Goal: Information Seeking & Learning: Learn about a topic

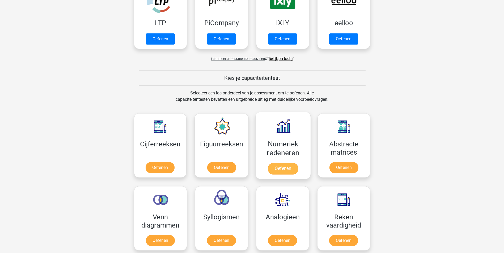
scroll to position [133, 0]
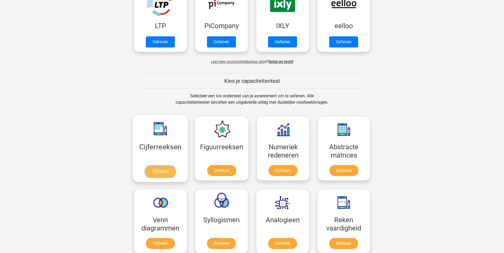
click at [156, 172] on link "Oefenen" at bounding box center [160, 172] width 30 height 12
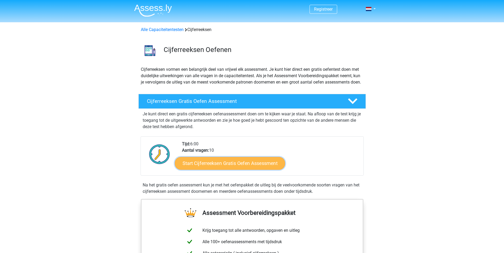
click at [218, 170] on link "Start Cijferreeksen Gratis Oefen Assessment" at bounding box center [230, 163] width 110 height 13
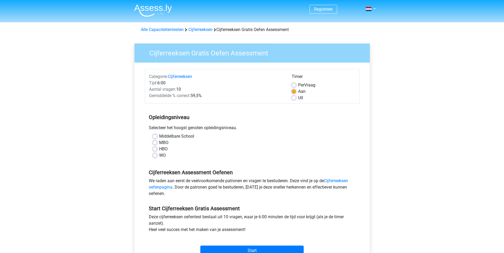
click at [159, 135] on label "Middelbare School" at bounding box center [176, 136] width 35 height 6
click at [154, 135] on input "Middelbare School" at bounding box center [155, 135] width 4 height 5
radio input "true"
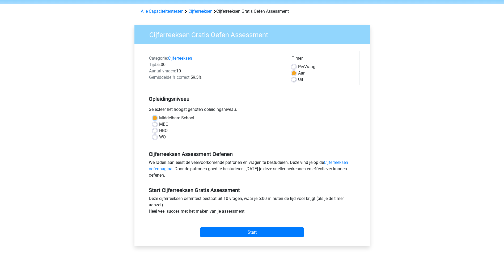
scroll to position [27, 0]
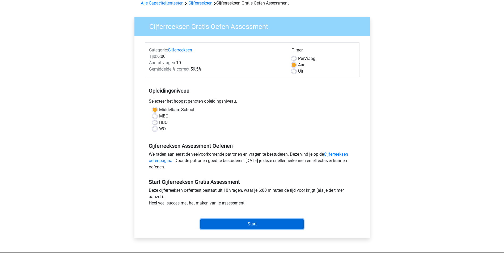
click at [255, 224] on input "Start" at bounding box center [251, 224] width 103 height 10
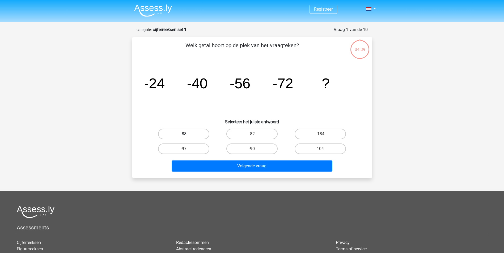
click at [203, 133] on label "-88" at bounding box center [183, 134] width 51 height 11
click at [187, 134] on input "-88" at bounding box center [184, 135] width 3 height 3
radio input "true"
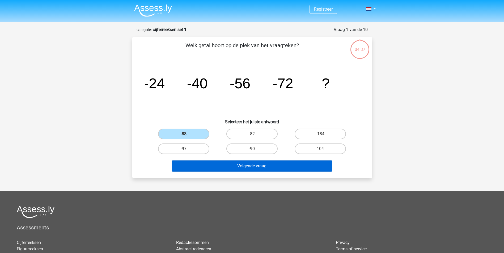
drag, startPoint x: 207, startPoint y: 158, endPoint x: 208, endPoint y: 161, distance: 3.0
click at [207, 160] on div "Volgende vraag" at bounding box center [252, 165] width 222 height 18
click at [209, 164] on button "Volgende vraag" at bounding box center [251, 166] width 161 height 11
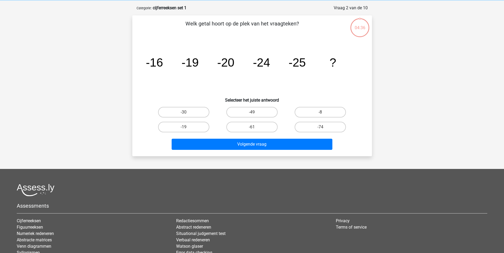
scroll to position [27, 0]
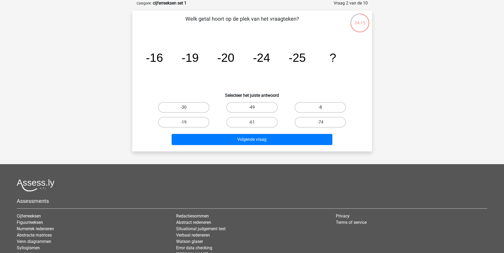
click at [194, 105] on label "-30" at bounding box center [183, 107] width 51 height 11
click at [187, 108] on input "-30" at bounding box center [184, 109] width 3 height 3
radio input "true"
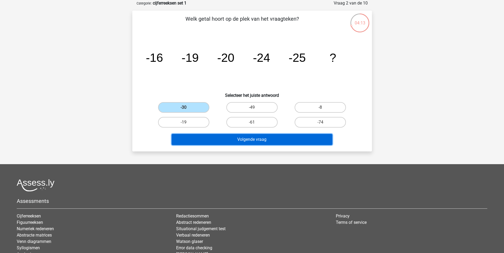
click at [234, 141] on button "Volgende vraag" at bounding box center [251, 139] width 161 height 11
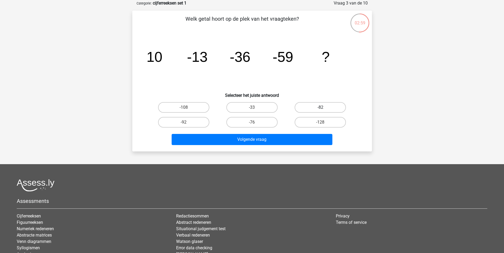
click at [329, 109] on label "-82" at bounding box center [319, 107] width 51 height 11
click at [324, 109] on input "-82" at bounding box center [321, 109] width 3 height 3
radio input "true"
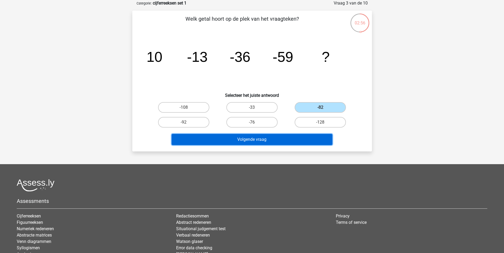
click at [267, 143] on button "Volgende vraag" at bounding box center [251, 139] width 161 height 11
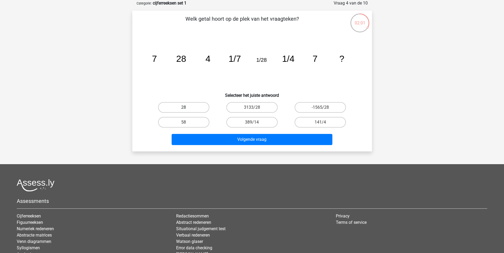
click at [192, 103] on label "28" at bounding box center [183, 107] width 51 height 11
click at [187, 108] on input "28" at bounding box center [184, 109] width 3 height 3
radio input "true"
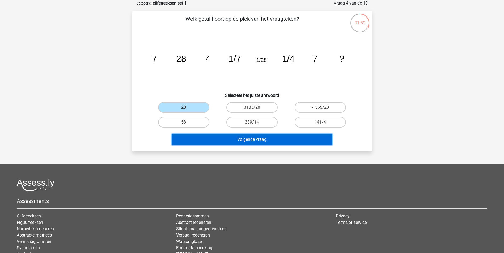
click at [235, 145] on button "Volgende vraag" at bounding box center [251, 139] width 161 height 11
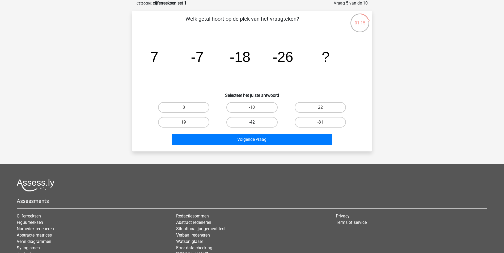
click at [257, 124] on label "-42" at bounding box center [251, 122] width 51 height 11
click at [255, 124] on input "-42" at bounding box center [253, 123] width 3 height 3
radio input "true"
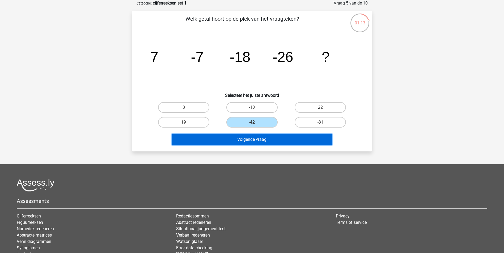
click at [258, 136] on button "Volgende vraag" at bounding box center [251, 139] width 161 height 11
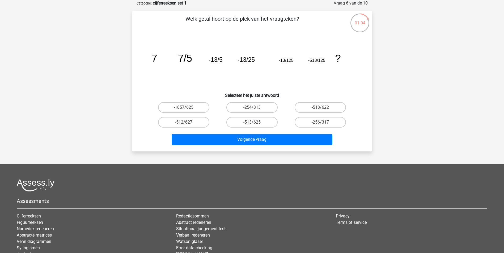
click at [261, 119] on label "-513/625" at bounding box center [251, 122] width 51 height 11
click at [255, 122] on input "-513/625" at bounding box center [253, 123] width 3 height 3
radio input "true"
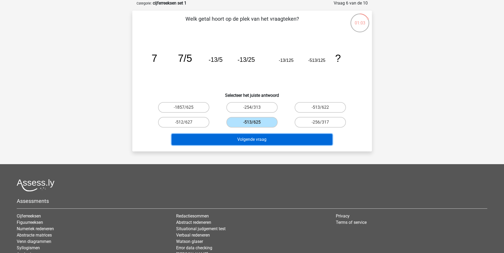
click at [253, 140] on button "Volgende vraag" at bounding box center [251, 139] width 161 height 11
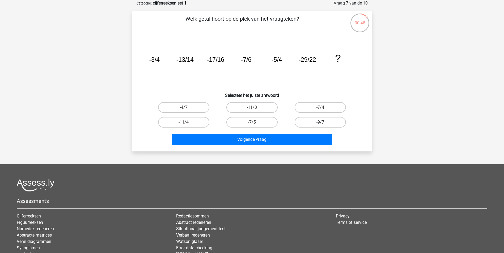
click at [325, 123] on label "-9/7" at bounding box center [319, 122] width 51 height 11
click at [324, 123] on input "-9/7" at bounding box center [321, 123] width 3 height 3
radio input "true"
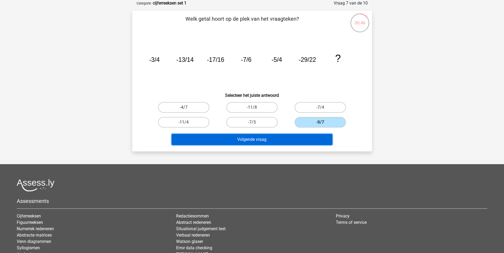
click at [281, 141] on button "Volgende vraag" at bounding box center [251, 139] width 161 height 11
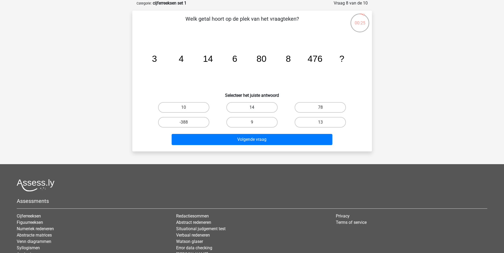
drag, startPoint x: 261, startPoint y: 102, endPoint x: 261, endPoint y: 105, distance: 3.2
click at [261, 105] on div "14" at bounding box center [252, 107] width 68 height 15
click at [262, 108] on label "14" at bounding box center [251, 107] width 51 height 11
click at [255, 108] on input "14" at bounding box center [253, 109] width 3 height 3
radio input "true"
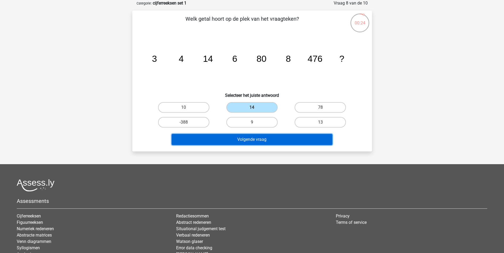
click at [268, 143] on button "Volgende vraag" at bounding box center [251, 139] width 161 height 11
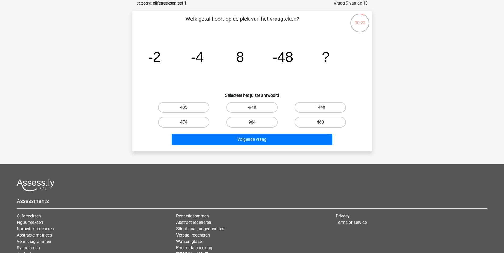
click at [327, 116] on div "480" at bounding box center [320, 122] width 68 height 15
click at [326, 123] on label "480" at bounding box center [319, 122] width 51 height 11
click at [324, 123] on input "480" at bounding box center [321, 123] width 3 height 3
radio input "true"
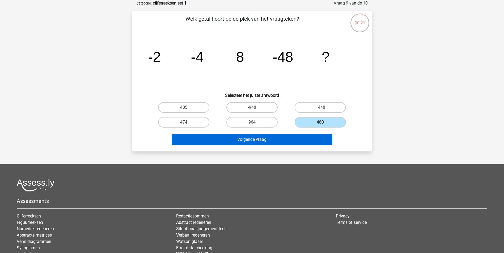
drag, startPoint x: 318, startPoint y: 132, endPoint x: 316, endPoint y: 136, distance: 3.7
click at [316, 136] on div "Volgende vraag" at bounding box center [252, 139] width 222 height 18
click at [312, 141] on button "Volgende vraag" at bounding box center [251, 139] width 161 height 11
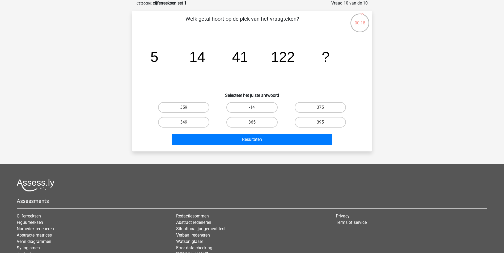
click at [246, 109] on label "-14" at bounding box center [251, 107] width 51 height 11
click at [252, 109] on input "-14" at bounding box center [253, 109] width 3 height 3
radio input "true"
click at [249, 145] on div "Resultaten" at bounding box center [251, 140] width 205 height 13
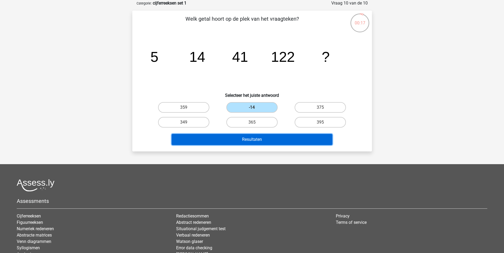
click at [254, 138] on button "Resultaten" at bounding box center [251, 139] width 161 height 11
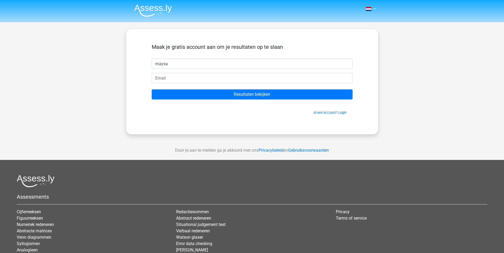
type input "maysa"
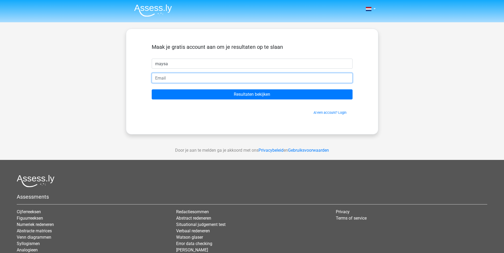
click at [179, 77] on input "email" at bounding box center [252, 78] width 201 height 10
type input "elmoura@live.nl"
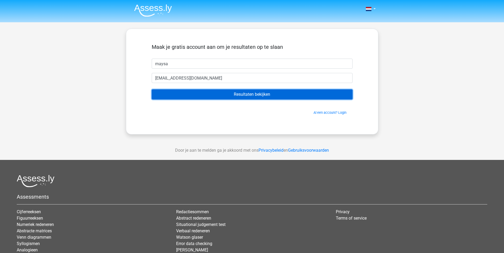
click at [199, 91] on input "Resultaten bekijken" at bounding box center [252, 94] width 201 height 10
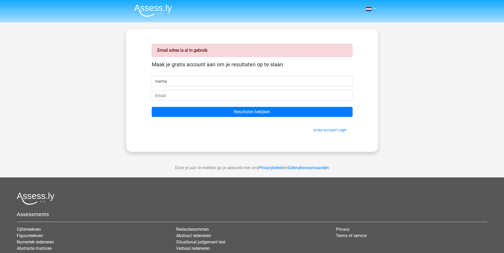
type input "naima"
click at [199, 93] on input "email" at bounding box center [252, 96] width 201 height 10
type input "[EMAIL_ADDRESS][DOMAIN_NAME]"
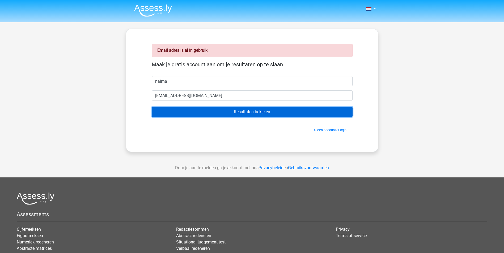
click at [204, 113] on input "Resultaten bekijken" at bounding box center [252, 112] width 201 height 10
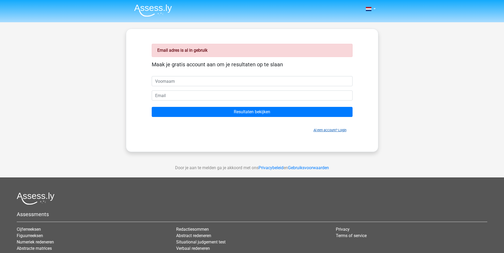
click at [332, 130] on link "Al een account? Login" at bounding box center [329, 130] width 33 height 4
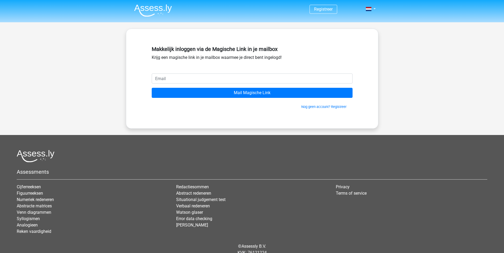
click at [166, 75] on input "email" at bounding box center [252, 79] width 201 height 10
type input "[EMAIL_ADDRESS][DOMAIN_NAME]"
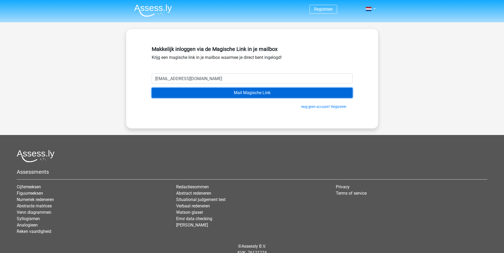
click at [195, 93] on input "Mail Magische Link" at bounding box center [252, 93] width 201 height 10
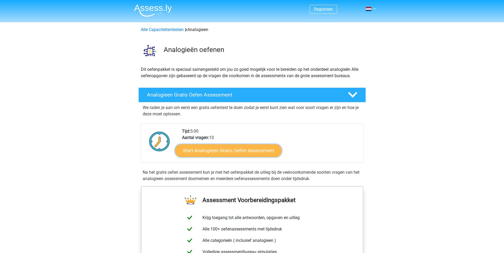
click at [226, 153] on link "Start Analogieen Gratis Oefen Assessment" at bounding box center [228, 150] width 106 height 13
click at [228, 150] on link "Start Analogieen Gratis Oefen Assessment" at bounding box center [228, 150] width 106 height 13
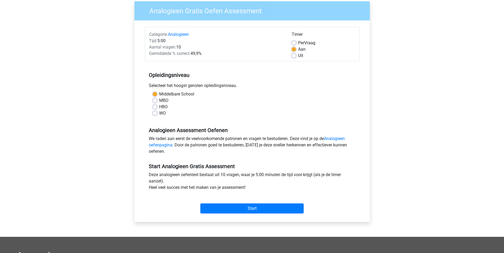
scroll to position [53, 0]
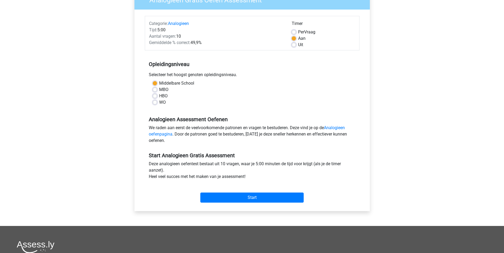
click at [298, 45] on label "Uit" at bounding box center [300, 45] width 5 height 6
click at [294, 45] on input "Uit" at bounding box center [293, 44] width 4 height 5
radio input "true"
click at [256, 194] on input "Start" at bounding box center [251, 198] width 103 height 10
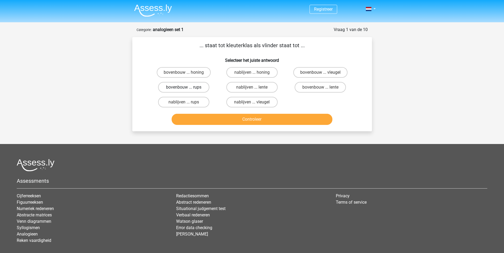
click at [181, 86] on label "bovenbouw ... rups" at bounding box center [183, 87] width 51 height 11
click at [183, 87] on input "bovenbouw ... rups" at bounding box center [184, 88] width 3 height 3
radio input "true"
click at [217, 118] on button "Controleer" at bounding box center [251, 119] width 161 height 11
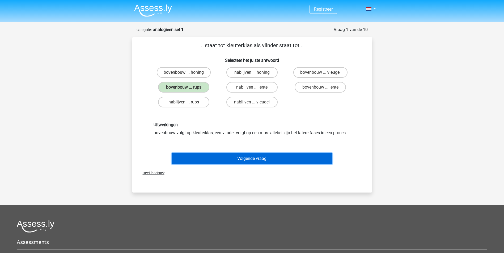
click at [220, 158] on button "Volgende vraag" at bounding box center [251, 158] width 161 height 11
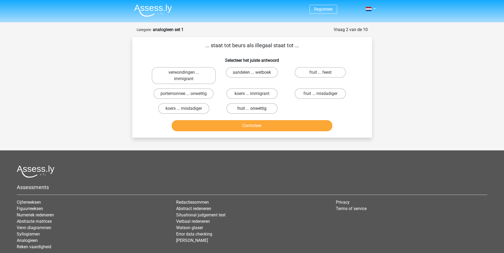
click at [253, 107] on label "fruit ... onwettig" at bounding box center [251, 108] width 51 height 11
click at [253, 109] on input "fruit ... onwettig" at bounding box center [253, 110] width 3 height 3
radio input "true"
click at [249, 125] on button "Controleer" at bounding box center [251, 125] width 161 height 11
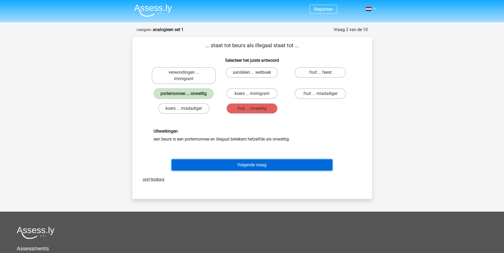
click at [231, 164] on button "Volgende vraag" at bounding box center [251, 165] width 161 height 11
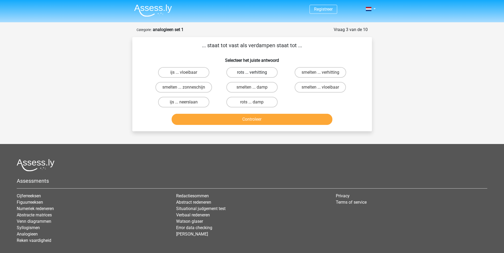
click at [268, 69] on label "rots ... verhitting" at bounding box center [251, 72] width 51 height 11
click at [255, 72] on input "rots ... verhitting" at bounding box center [253, 73] width 3 height 3
radio input "true"
click at [269, 119] on button "Controleer" at bounding box center [251, 119] width 161 height 11
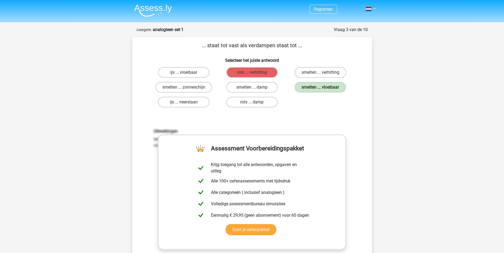
click at [290, 114] on div "... staat tot vast als verdampen staat tot ... Selecteer het juiste antwoord ij…" at bounding box center [251, 169] width 235 height 257
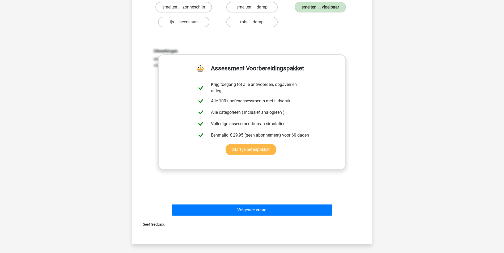
scroll to position [106, 0]
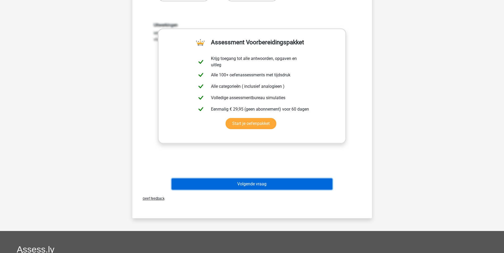
click at [270, 185] on button "Volgende vraag" at bounding box center [251, 184] width 161 height 11
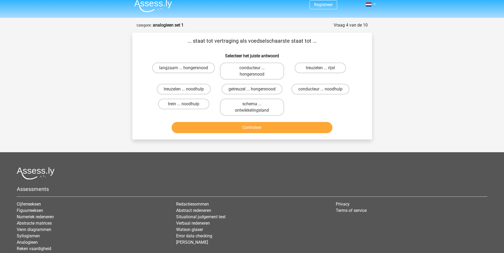
scroll to position [0, 0]
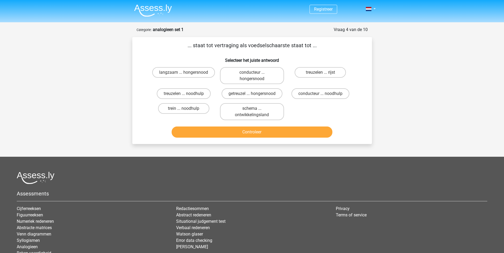
click at [253, 95] on input "getreuzel ... hongersnood" at bounding box center [253, 95] width 3 height 3
radio input "true"
click at [263, 131] on button "Controleer" at bounding box center [251, 132] width 161 height 11
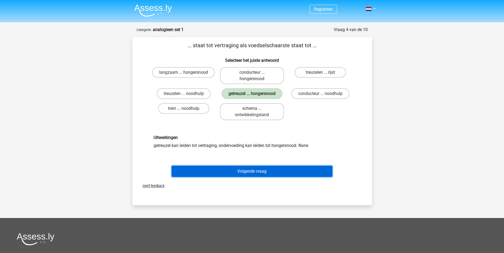
click at [269, 172] on button "Volgende vraag" at bounding box center [251, 171] width 161 height 11
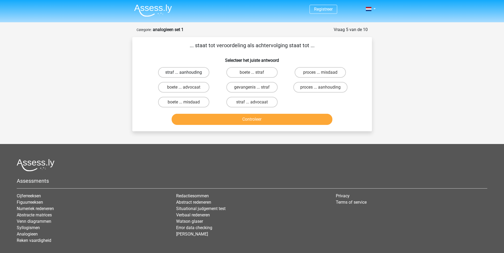
click at [188, 71] on label "straf ... aanhouding" at bounding box center [183, 72] width 51 height 11
click at [187, 72] on input "straf ... aanhouding" at bounding box center [184, 73] width 3 height 3
radio input "true"
click at [223, 120] on button "Controleer" at bounding box center [251, 119] width 161 height 11
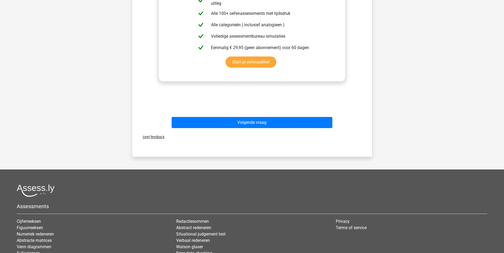
scroll to position [186, 0]
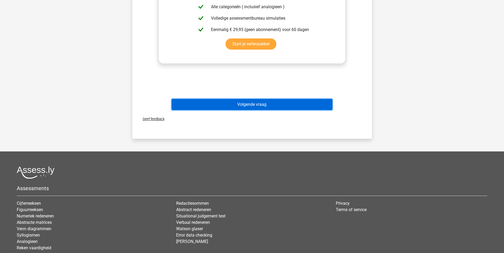
click at [251, 100] on button "Volgende vraag" at bounding box center [251, 104] width 161 height 11
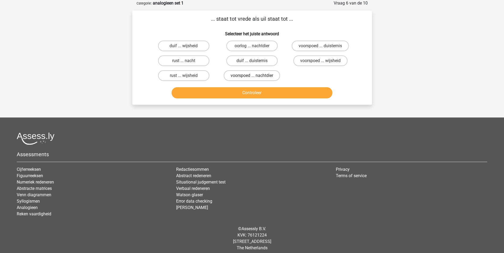
click at [262, 74] on label "voorspoed ... nachtdier" at bounding box center [252, 75] width 56 height 11
click at [255, 76] on input "voorspoed ... nachtdier" at bounding box center [253, 77] width 3 height 3
radio input "true"
click at [266, 90] on button "Controleer" at bounding box center [251, 92] width 161 height 11
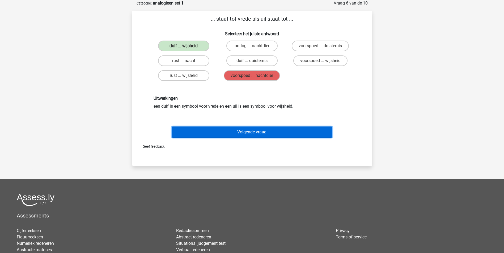
click at [311, 133] on button "Volgende vraag" at bounding box center [251, 132] width 161 height 11
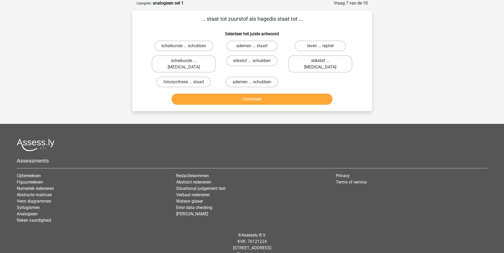
click at [304, 57] on label "stikstof ... krokodil" at bounding box center [320, 63] width 64 height 17
click at [320, 61] on input "stikstof ... krokodil" at bounding box center [321, 62] width 3 height 3
radio input "true"
click at [301, 94] on button "Controleer" at bounding box center [251, 99] width 161 height 11
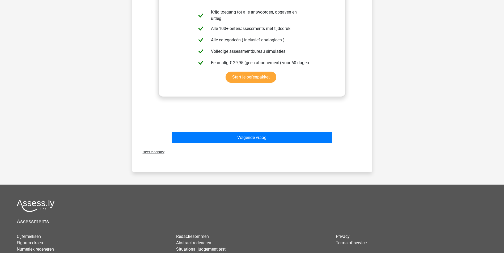
scroll to position [159, 0]
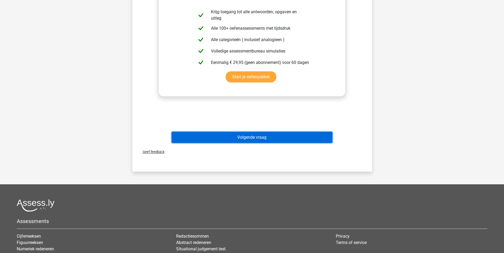
click at [264, 132] on button "Volgende vraag" at bounding box center [251, 137] width 161 height 11
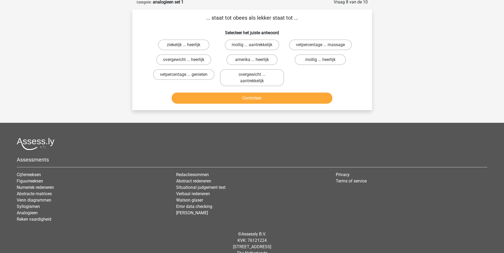
scroll to position [27, 0]
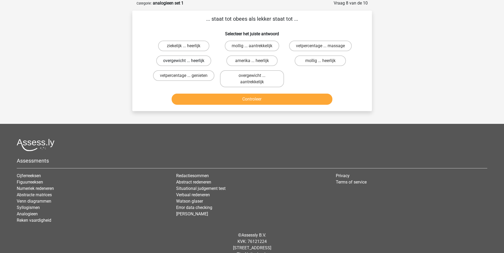
click at [206, 59] on label "overgewicht ... heerlijk" at bounding box center [183, 60] width 55 height 11
click at [187, 61] on input "overgewicht ... heerlijk" at bounding box center [184, 62] width 3 height 3
radio input "true"
click at [236, 99] on button "Controleer" at bounding box center [251, 99] width 161 height 11
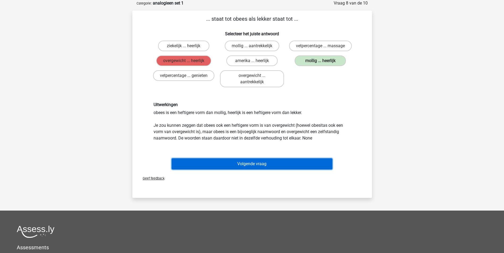
click at [272, 160] on button "Volgende vraag" at bounding box center [251, 163] width 161 height 11
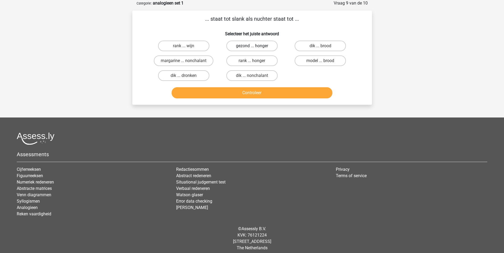
click at [260, 46] on label "gezond ... honger" at bounding box center [251, 46] width 51 height 11
click at [255, 46] on input "gezond ... honger" at bounding box center [253, 47] width 3 height 3
radio input "true"
click at [267, 92] on button "Controleer" at bounding box center [251, 92] width 161 height 11
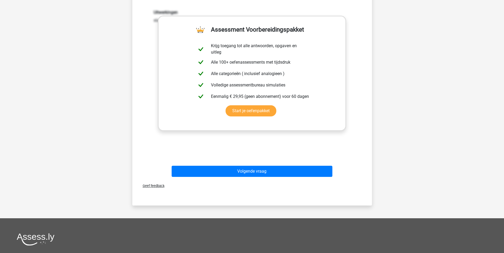
scroll to position [133, 0]
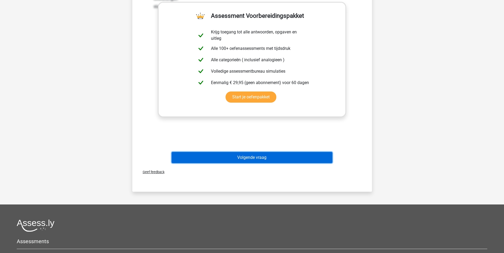
click at [269, 153] on button "Volgende vraag" at bounding box center [251, 157] width 161 height 11
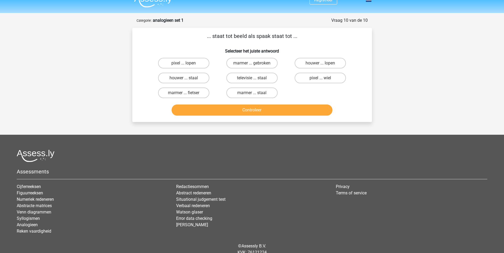
scroll to position [0, 0]
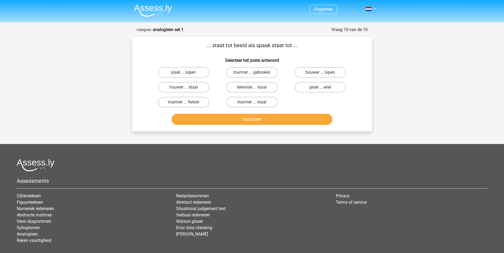
click at [324, 87] on label "pixel ... wiel" at bounding box center [319, 87] width 51 height 11
click at [324, 87] on input "pixel ... wiel" at bounding box center [321, 88] width 3 height 3
radio input "true"
click at [319, 120] on button "Controleer" at bounding box center [251, 119] width 161 height 11
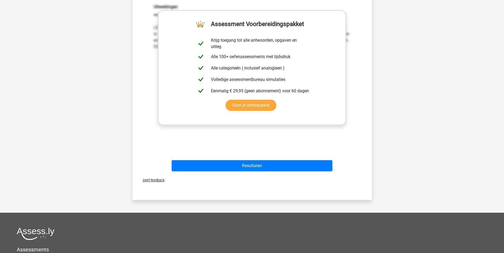
scroll to position [133, 0]
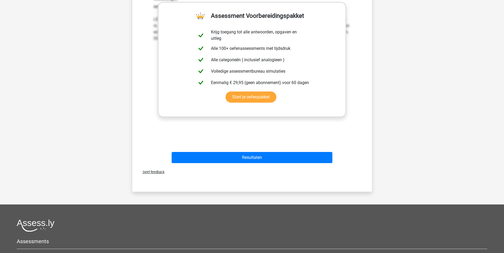
click at [319, 152] on div "Resultaten" at bounding box center [252, 157] width 222 height 18
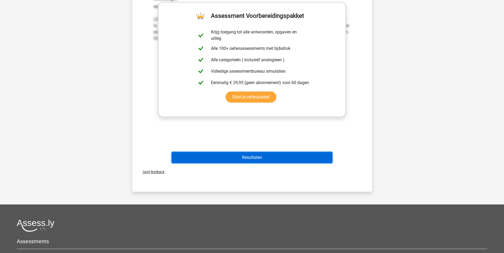
click at [318, 156] on button "Resultaten" at bounding box center [251, 157] width 161 height 11
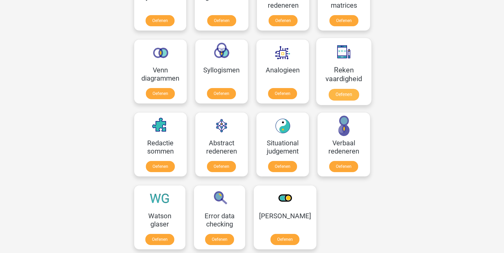
scroll to position [292, 0]
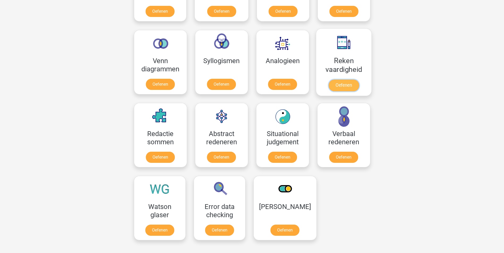
click at [338, 80] on link "Oefenen" at bounding box center [343, 86] width 30 height 12
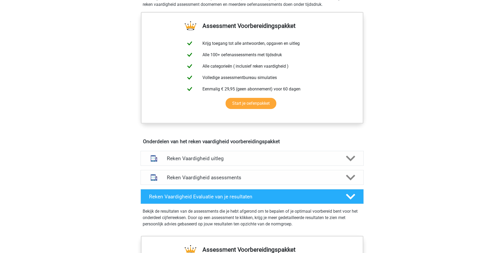
scroll to position [186, 0]
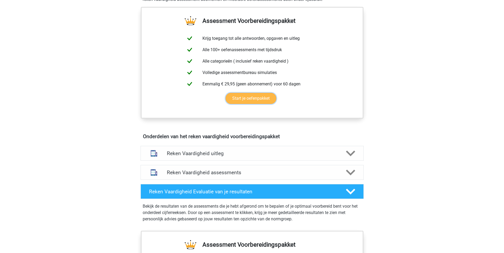
click at [258, 99] on link "Start je oefenpakket" at bounding box center [250, 98] width 51 height 11
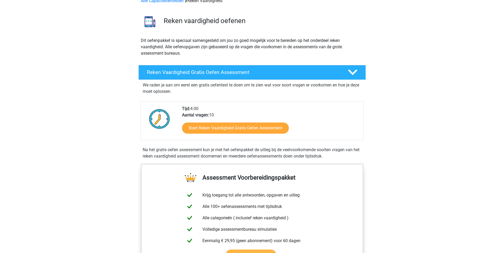
scroll to position [27, 0]
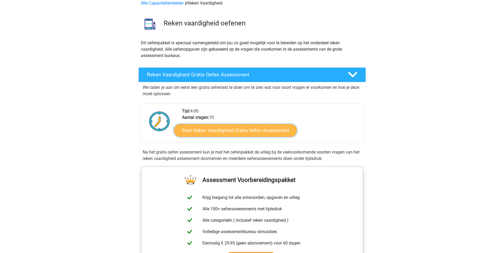
click at [238, 130] on link "Start Reken Vaardigheid Gratis Oefen Assessment" at bounding box center [235, 130] width 123 height 13
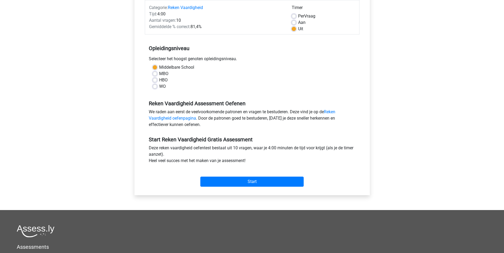
scroll to position [80, 0]
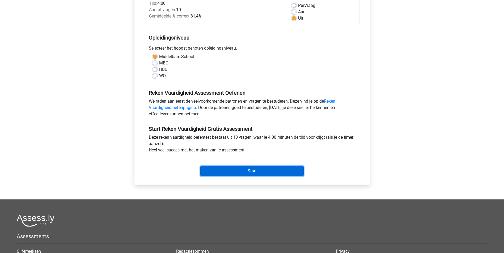
click at [259, 171] on input "Start" at bounding box center [251, 171] width 103 height 10
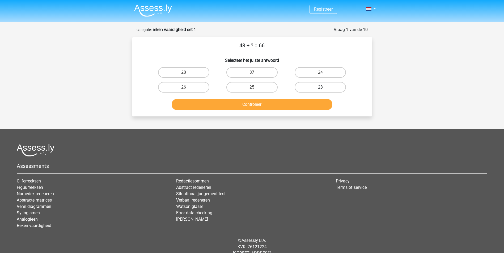
click at [308, 85] on label "23" at bounding box center [319, 87] width 51 height 11
click at [320, 87] on input "23" at bounding box center [321, 88] width 3 height 3
radio input "true"
click at [299, 101] on button "Controleer" at bounding box center [251, 104] width 161 height 11
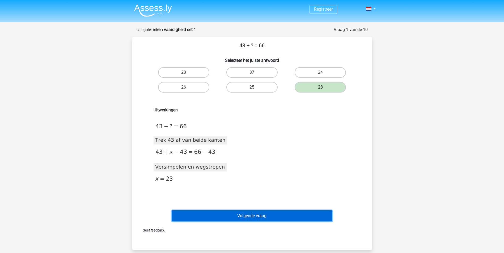
click at [283, 218] on button "Volgende vraag" at bounding box center [251, 216] width 161 height 11
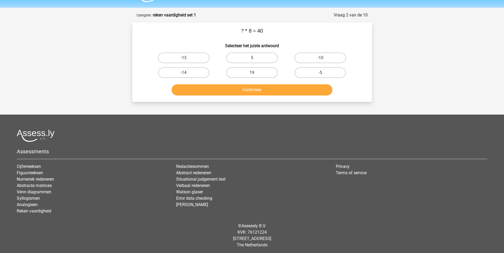
scroll to position [16, 0]
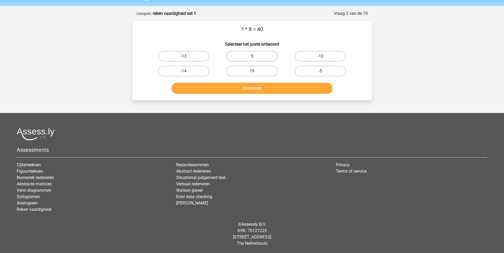
click at [250, 58] on label "5" at bounding box center [251, 56] width 51 height 11
click at [252, 58] on input "5" at bounding box center [253, 57] width 3 height 3
radio input "true"
click at [253, 88] on button "Controleer" at bounding box center [251, 88] width 161 height 11
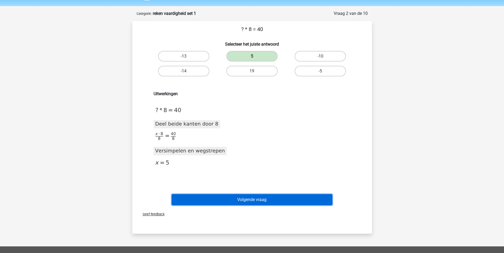
click at [248, 202] on button "Volgende vraag" at bounding box center [251, 199] width 161 height 11
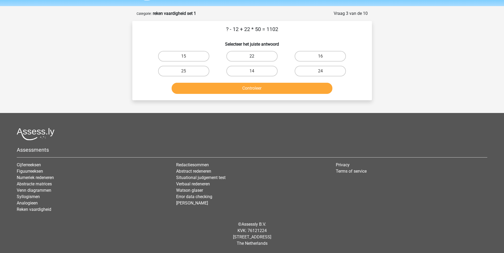
click at [264, 54] on label "22" at bounding box center [251, 56] width 51 height 11
click at [255, 56] on input "22" at bounding box center [253, 57] width 3 height 3
radio input "true"
click at [262, 89] on button "Controleer" at bounding box center [251, 88] width 161 height 11
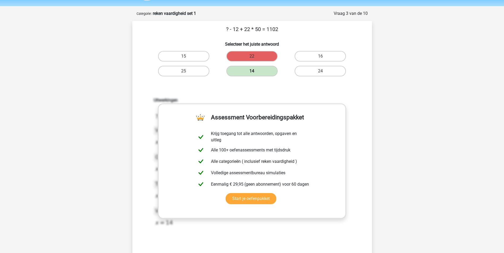
click at [269, 71] on label "14" at bounding box center [251, 71] width 51 height 11
click at [307, 71] on label "24" at bounding box center [319, 71] width 51 height 11
click at [308, 55] on label "16" at bounding box center [319, 56] width 51 height 11
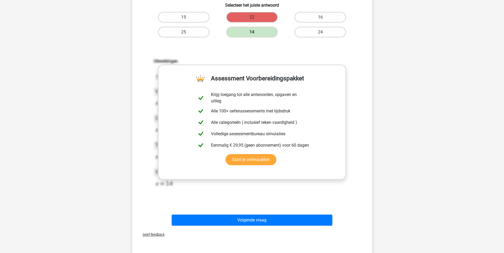
scroll to position [96, 0]
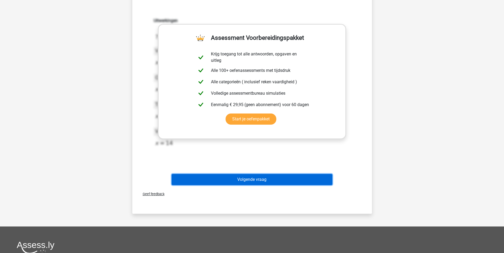
click at [254, 178] on button "Volgende vraag" at bounding box center [251, 179] width 161 height 11
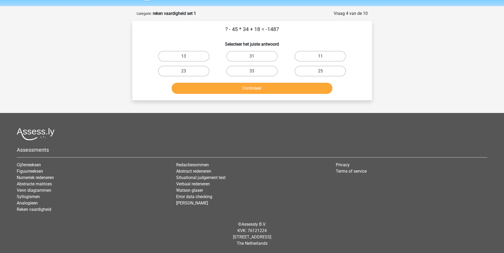
scroll to position [16, 0]
click at [312, 54] on label "11" at bounding box center [319, 56] width 51 height 11
click at [320, 56] on input "11" at bounding box center [321, 57] width 3 height 3
radio input "true"
click at [287, 90] on button "Controleer" at bounding box center [251, 88] width 161 height 11
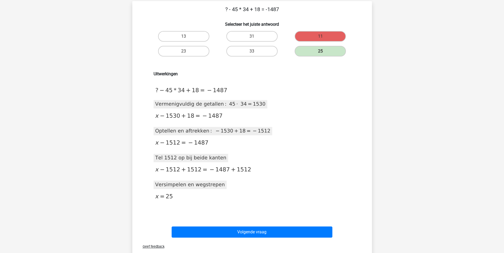
scroll to position [69, 0]
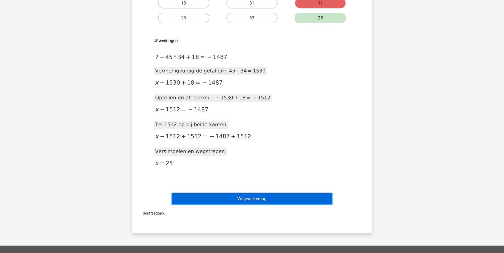
click at [269, 199] on button "Volgende vraag" at bounding box center [251, 199] width 161 height 11
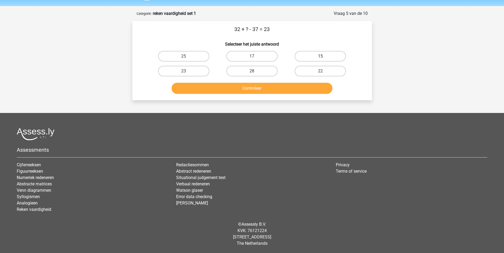
drag, startPoint x: 307, startPoint y: 54, endPoint x: 309, endPoint y: 52, distance: 2.8
click at [309, 53] on label "15" at bounding box center [319, 56] width 51 height 11
click at [320, 56] on input "15" at bounding box center [321, 57] width 3 height 3
radio input "true"
click at [304, 86] on button "Controleer" at bounding box center [251, 88] width 161 height 11
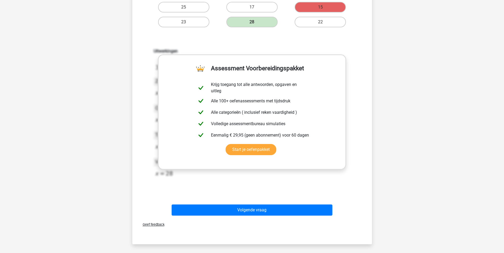
scroll to position [96, 0]
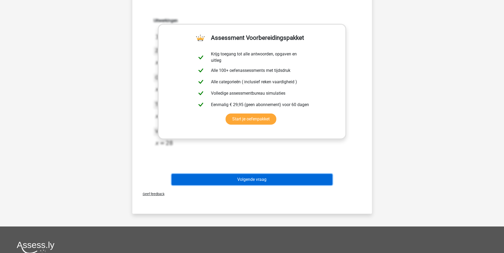
click at [294, 180] on button "Volgende vraag" at bounding box center [251, 179] width 161 height 11
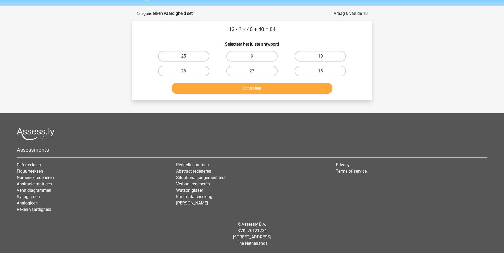
scroll to position [16, 0]
click at [305, 68] on label "15" at bounding box center [319, 71] width 51 height 11
click at [320, 71] on input "15" at bounding box center [321, 72] width 3 height 3
radio input "true"
click at [304, 88] on button "Controleer" at bounding box center [251, 88] width 161 height 11
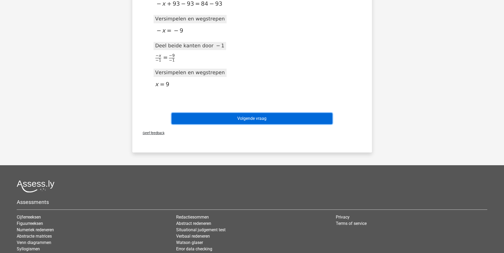
click at [287, 119] on button "Volgende vraag" at bounding box center [251, 118] width 161 height 11
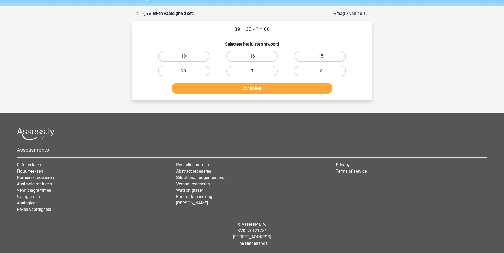
click at [307, 71] on label "-2" at bounding box center [319, 71] width 51 height 11
click at [320, 71] on input "-2" at bounding box center [321, 72] width 3 height 3
radio input "true"
click at [307, 89] on button "Controleer" at bounding box center [251, 88] width 161 height 11
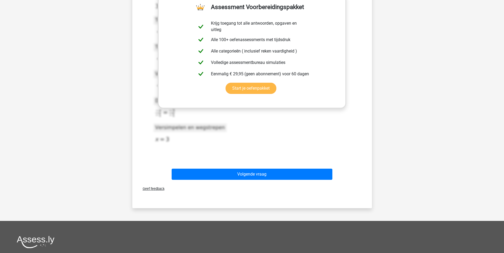
scroll to position [122, 0]
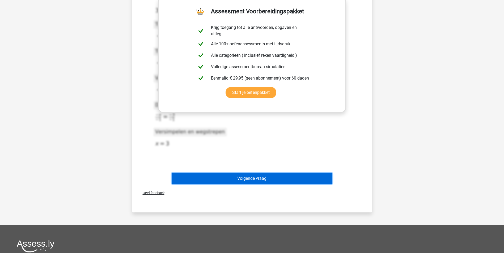
click at [298, 178] on button "Volgende vraag" at bounding box center [251, 178] width 161 height 11
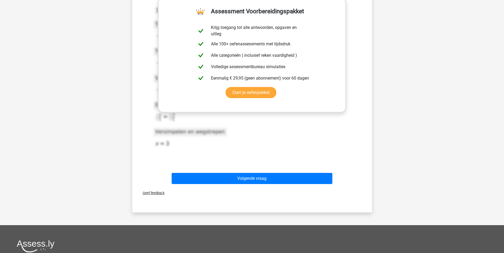
scroll to position [16, 0]
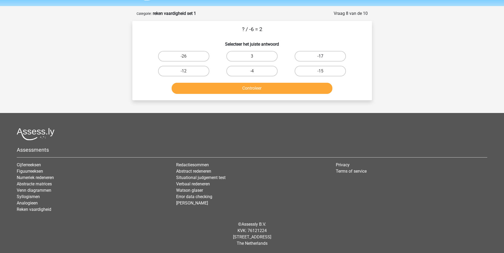
click at [325, 57] on label "-17" at bounding box center [319, 56] width 51 height 11
click at [324, 57] on input "-17" at bounding box center [321, 57] width 3 height 3
radio input "true"
click at [317, 95] on div "Controleer" at bounding box center [251, 89] width 205 height 13
click at [317, 88] on button "Controleer" at bounding box center [251, 88] width 161 height 11
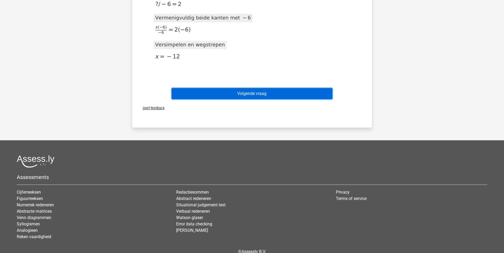
click at [317, 88] on button "Volgende vraag" at bounding box center [251, 93] width 161 height 11
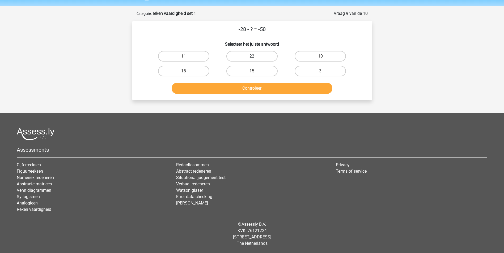
click at [266, 60] on label "22" at bounding box center [251, 56] width 51 height 11
click at [255, 60] on input "22" at bounding box center [253, 57] width 3 height 3
radio input "true"
click at [271, 92] on button "Controleer" at bounding box center [251, 88] width 161 height 11
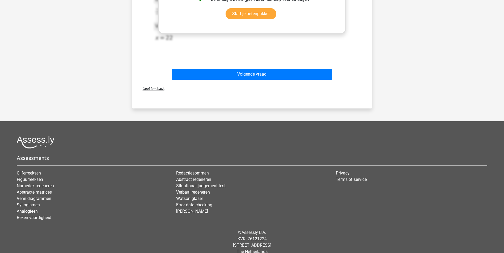
scroll to position [202, 0]
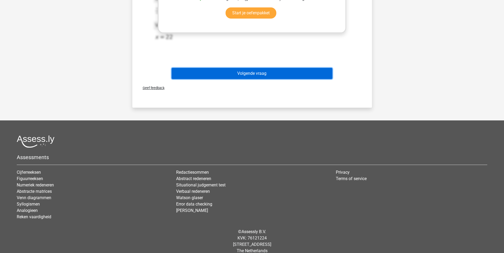
click at [263, 78] on button "Volgende vraag" at bounding box center [251, 73] width 161 height 11
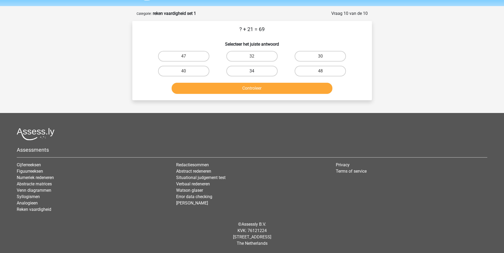
click at [262, 76] on label "34" at bounding box center [251, 71] width 51 height 11
click at [255, 75] on input "34" at bounding box center [253, 72] width 3 height 3
radio input "true"
click at [264, 86] on button "Controleer" at bounding box center [251, 88] width 161 height 11
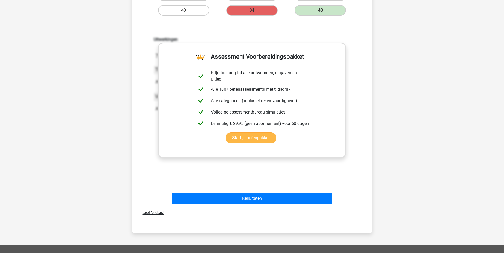
scroll to position [175, 0]
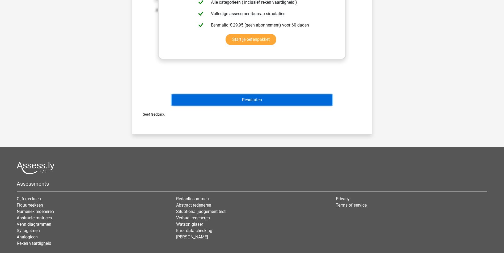
click at [279, 101] on button "Resultaten" at bounding box center [251, 100] width 161 height 11
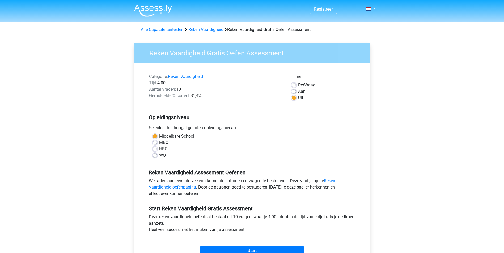
scroll to position [80, 0]
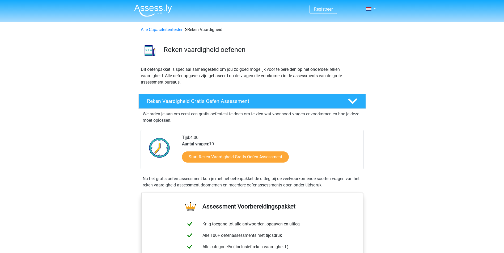
scroll to position [27, 0]
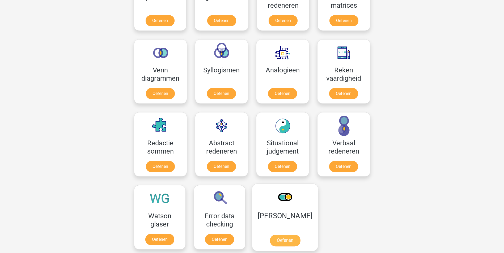
scroll to position [292, 0]
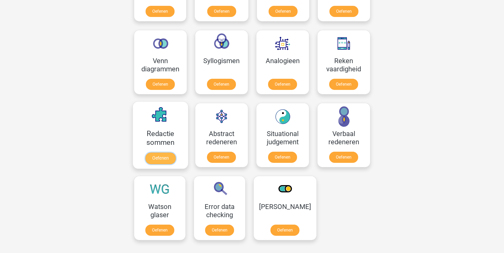
click at [157, 153] on link "Oefenen" at bounding box center [160, 159] width 30 height 12
click at [274, 226] on link "Oefenen" at bounding box center [284, 232] width 30 height 12
click at [349, 154] on link "Oefenen" at bounding box center [343, 159] width 30 height 12
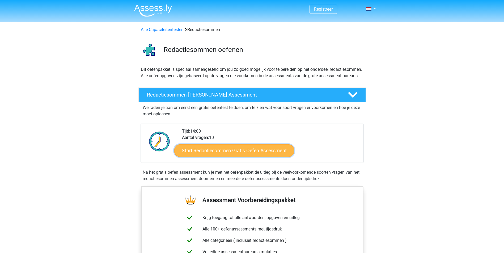
click at [232, 157] on link "Start Redactiesommen Gratis Oefen Assessment" at bounding box center [234, 150] width 120 height 13
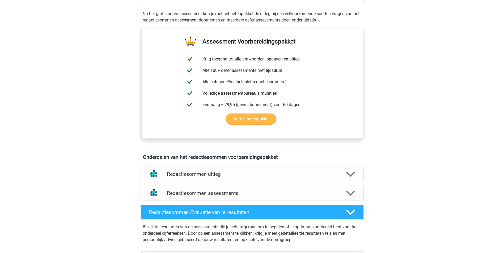
scroll to position [159, 0]
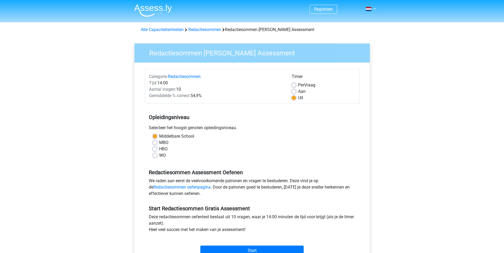
scroll to position [53, 0]
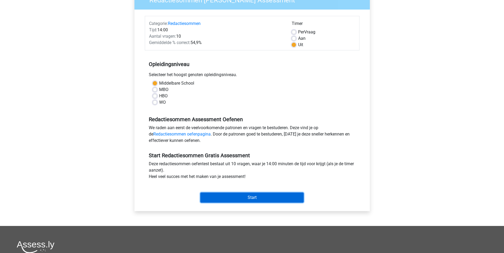
click at [245, 196] on input "Start" at bounding box center [251, 198] width 103 height 10
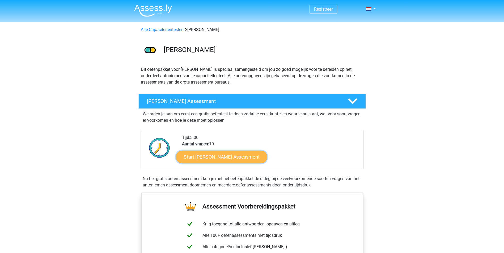
click at [259, 155] on link "Start Antoniemen Gratis Oefen Assessment" at bounding box center [221, 157] width 91 height 13
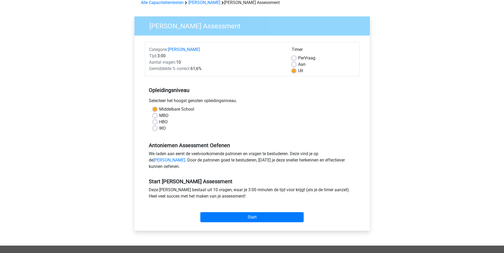
scroll to position [53, 0]
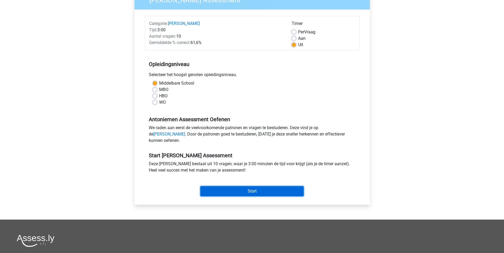
click at [266, 195] on input "Start" at bounding box center [251, 191] width 103 height 10
click at [263, 196] on input "Start" at bounding box center [251, 191] width 103 height 10
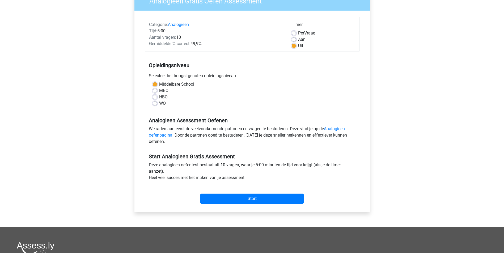
scroll to position [53, 0]
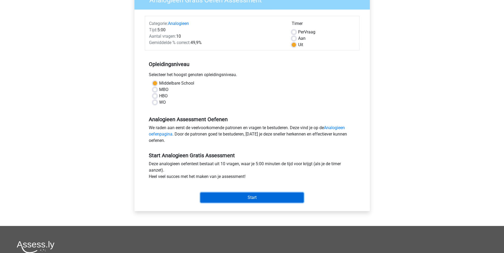
click at [251, 195] on input "Start" at bounding box center [251, 198] width 103 height 10
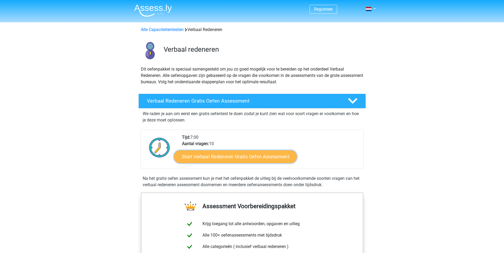
click at [228, 152] on link "Start Verbaal Redeneren Gratis Oefen Assessment" at bounding box center [235, 157] width 123 height 13
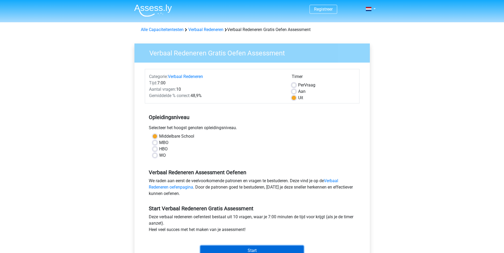
click at [264, 249] on input "Start" at bounding box center [251, 251] width 103 height 10
